Goal: Task Accomplishment & Management: Manage account settings

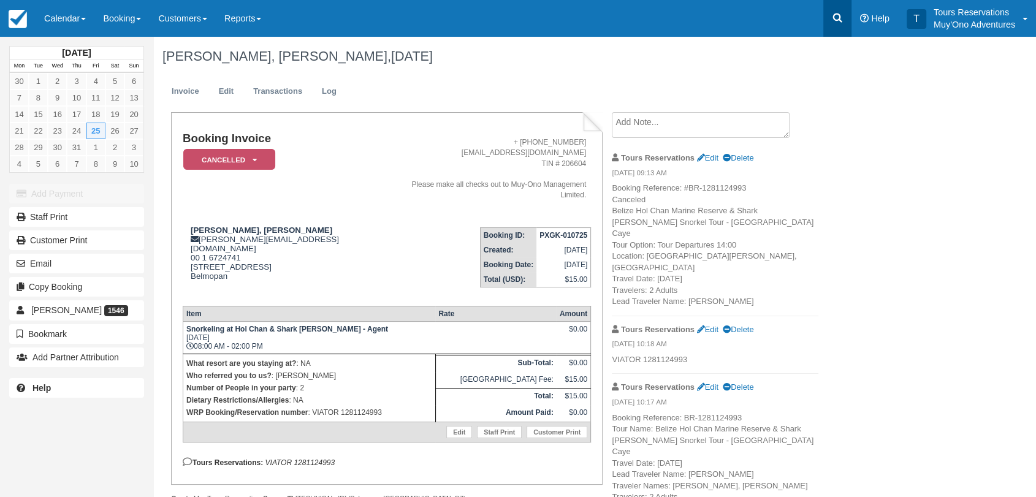
click at [846, 21] on link at bounding box center [837, 18] width 28 height 37
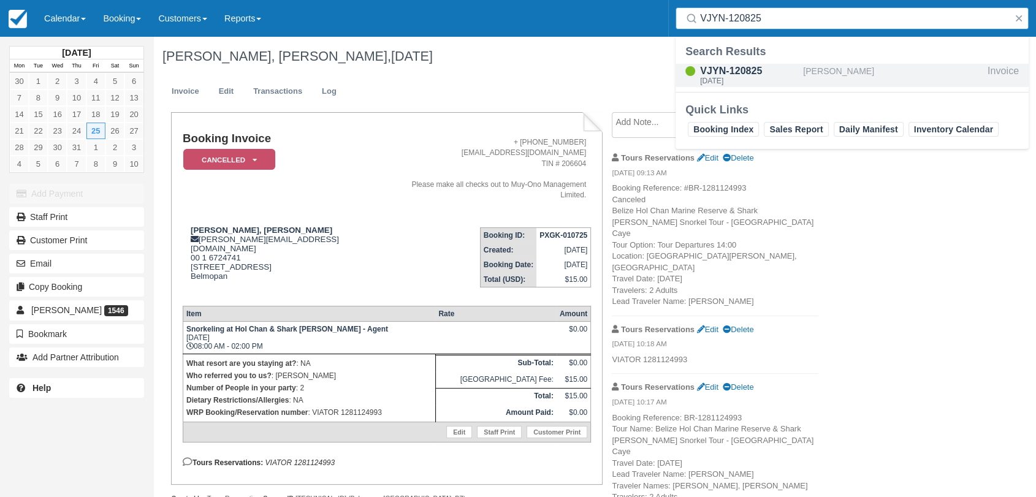
type input "VJYN-120825"
click at [775, 81] on div "Tue Aug 12, 2025" at bounding box center [749, 80] width 98 height 7
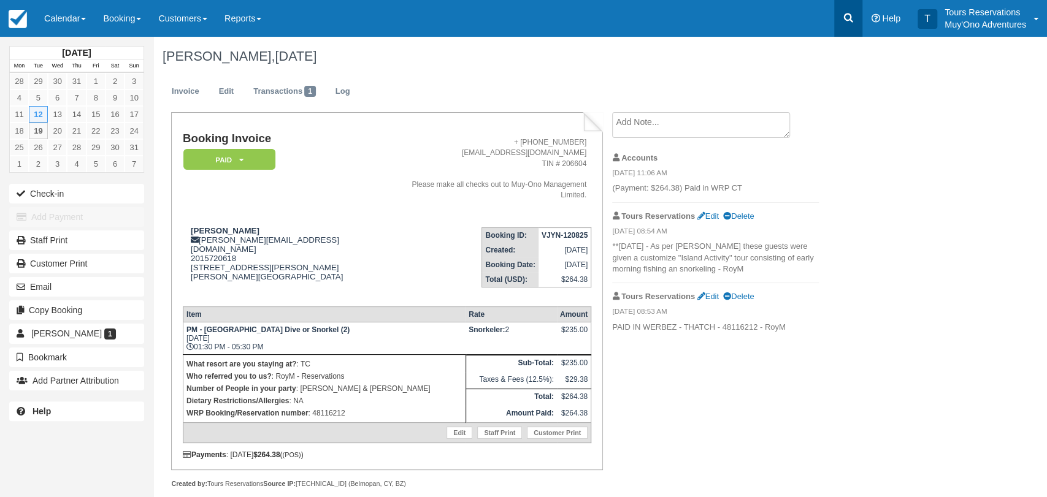
click at [838, 24] on link at bounding box center [848, 18] width 28 height 37
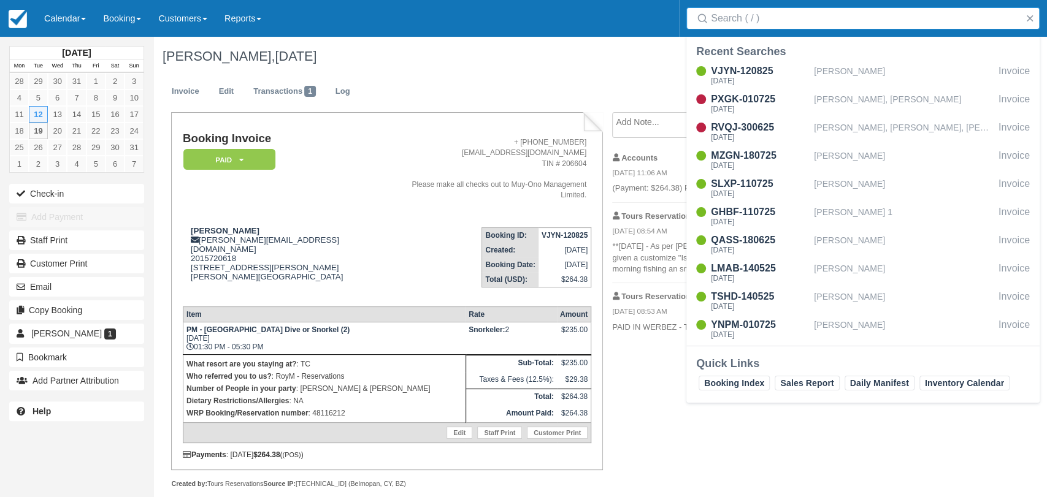
click at [767, 9] on input "Search" at bounding box center [865, 18] width 309 height 22
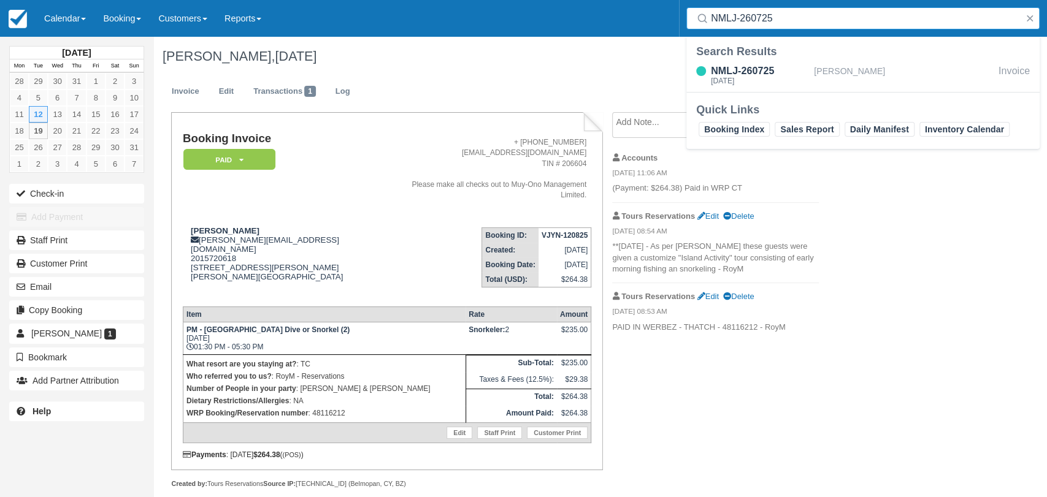
type input "NMLJ-260725"
click at [773, 75] on div "NMLJ-260725" at bounding box center [760, 71] width 98 height 15
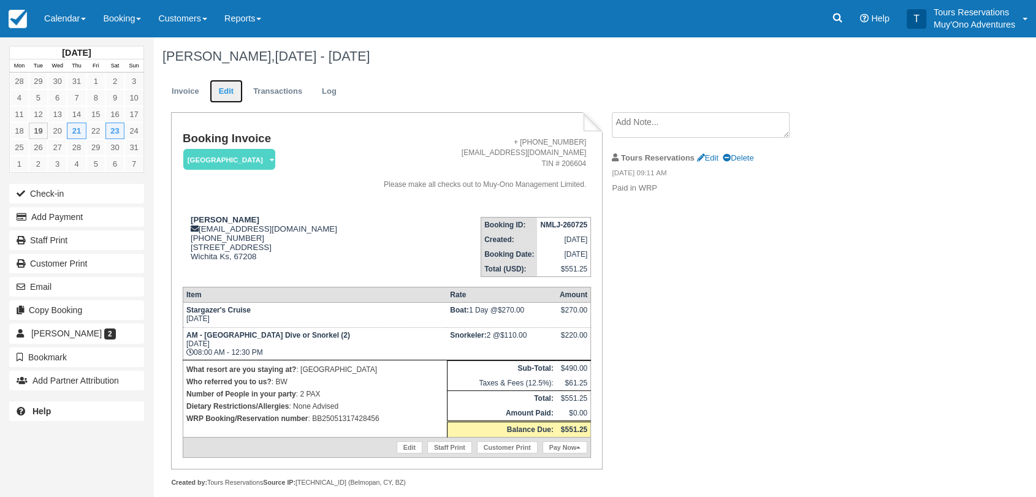
click at [210, 90] on link "Edit" at bounding box center [226, 92] width 33 height 24
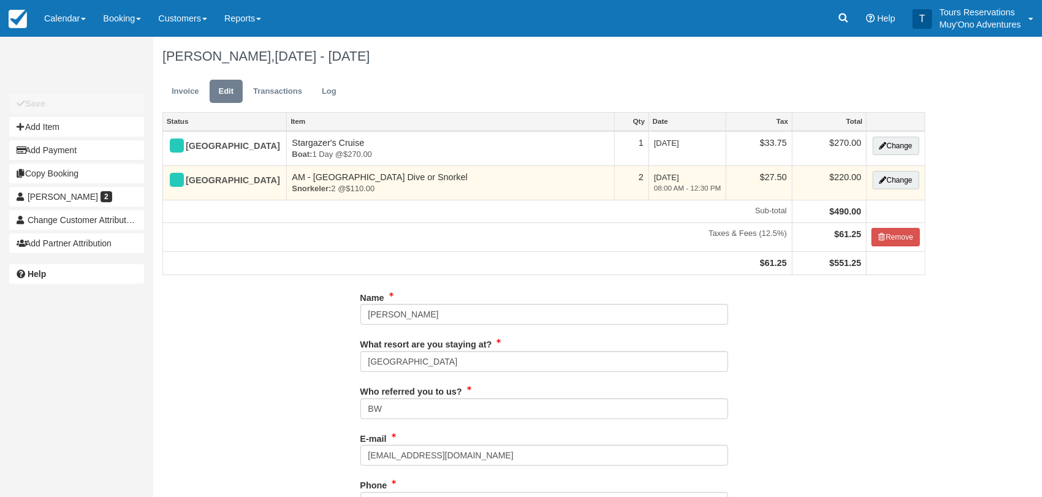
type input "[PHONE_NUMBER]"
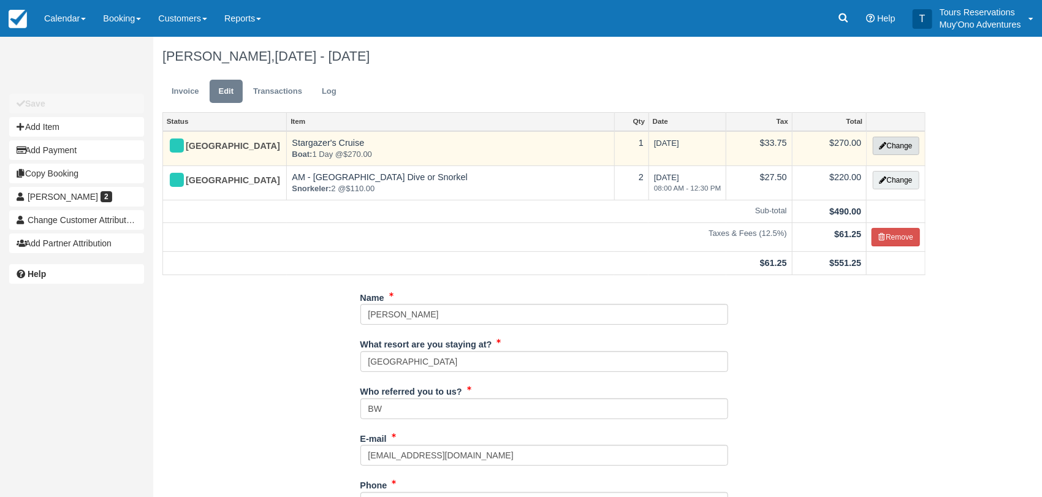
click at [911, 148] on button "Change" at bounding box center [896, 146] width 47 height 18
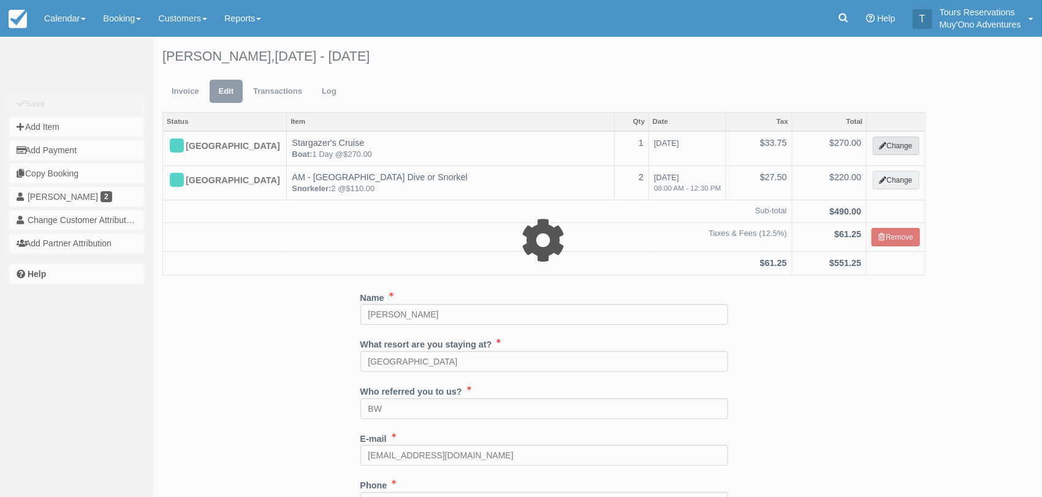
select select "64"
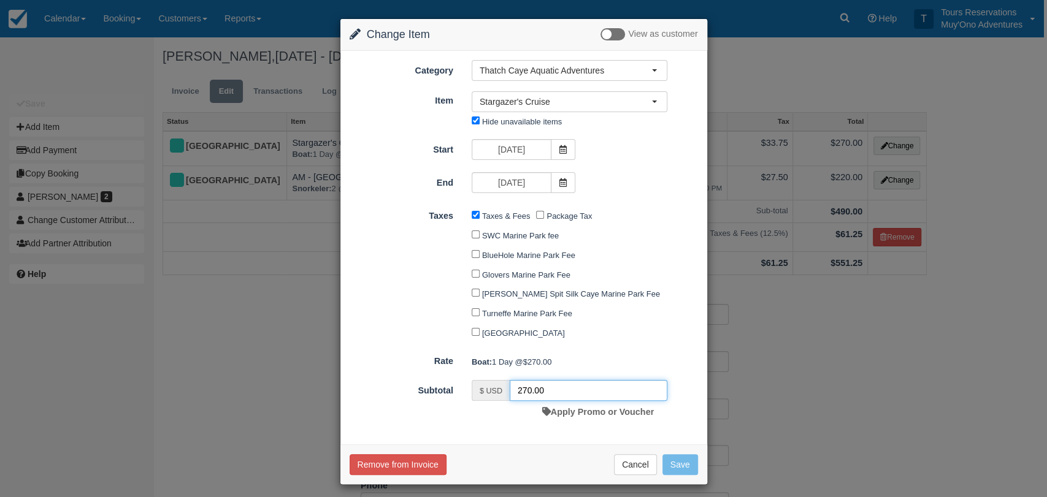
click at [530, 385] on input "270.00" at bounding box center [589, 390] width 158 height 21
click at [527, 385] on input "270.00" at bounding box center [589, 390] width 158 height 21
type input "240"
click at [679, 458] on button "Save" at bounding box center [680, 464] width 36 height 21
checkbox input "false"
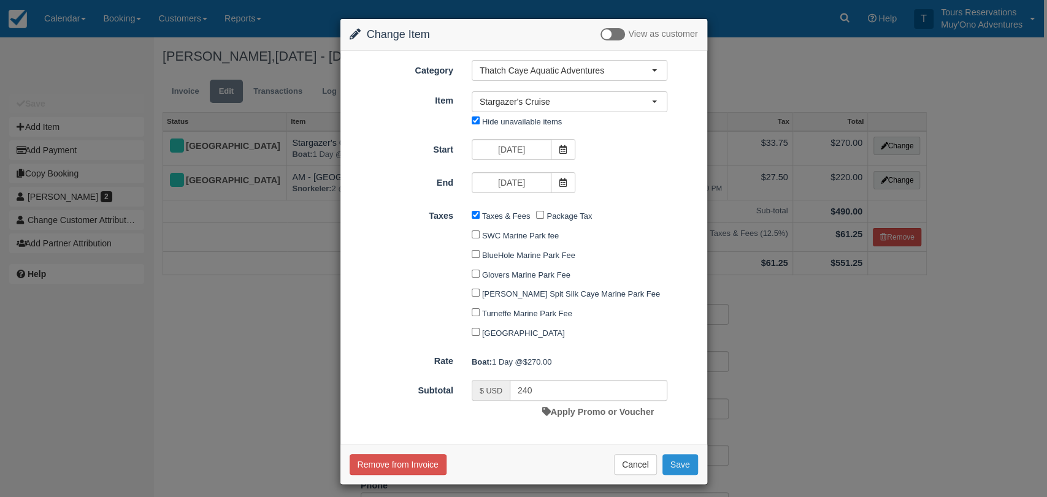
checkbox input "false"
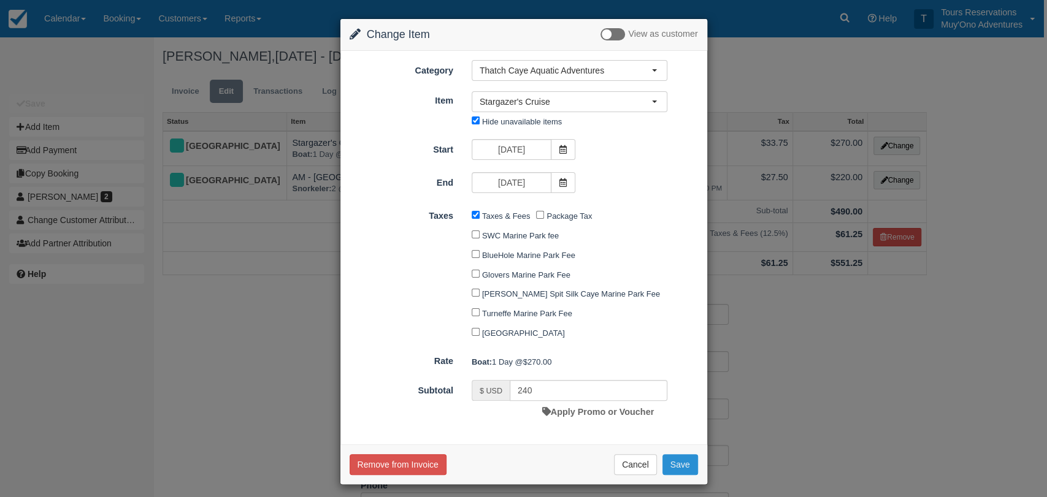
checkbox input "false"
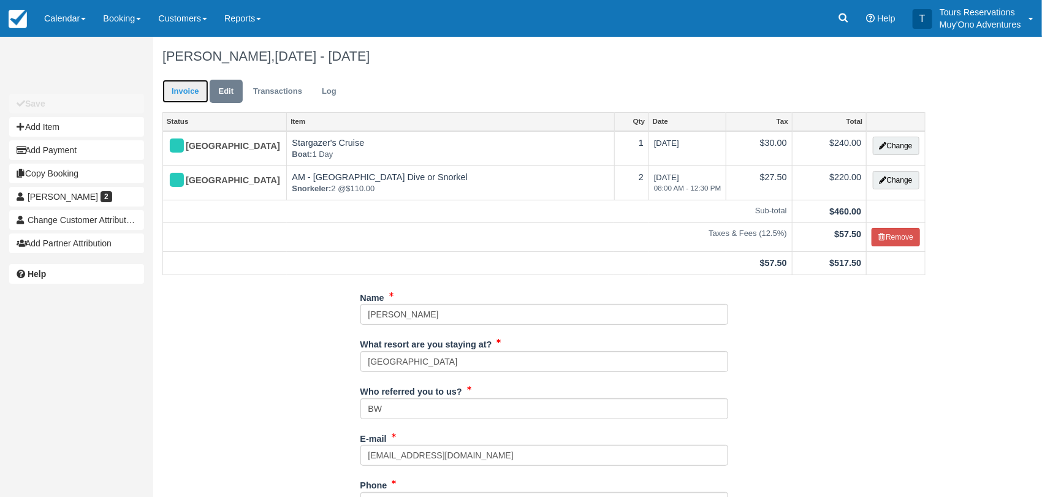
click at [191, 87] on link "Invoice" at bounding box center [185, 92] width 46 height 24
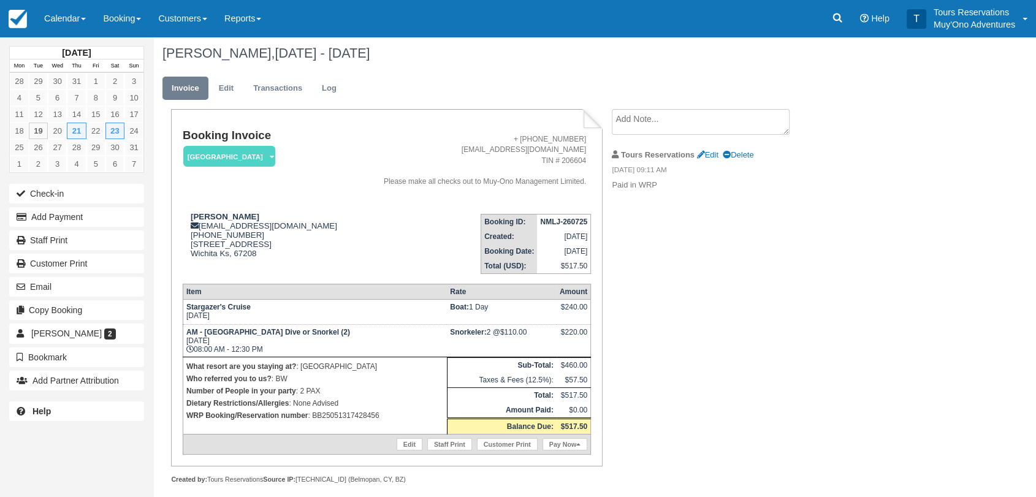
scroll to position [13, 0]
